Goal: Navigation & Orientation: Find specific page/section

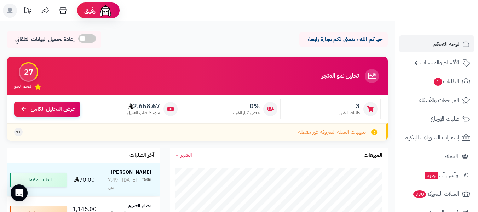
click at [435, 82] on span "1" at bounding box center [438, 82] width 8 height 8
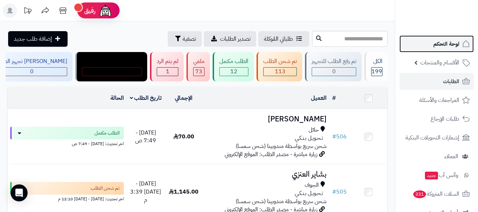
click at [441, 42] on span "لوحة التحكم" at bounding box center [446, 44] width 26 height 10
